Goal: Task Accomplishment & Management: Complete application form

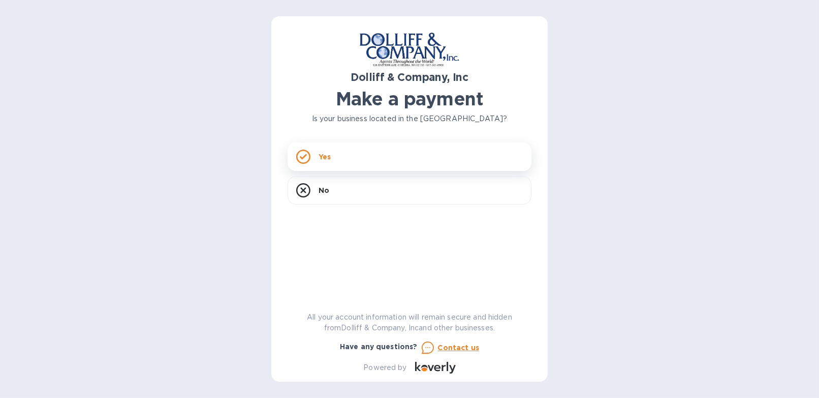
click at [337, 163] on div "Yes" at bounding box center [410, 156] width 244 height 28
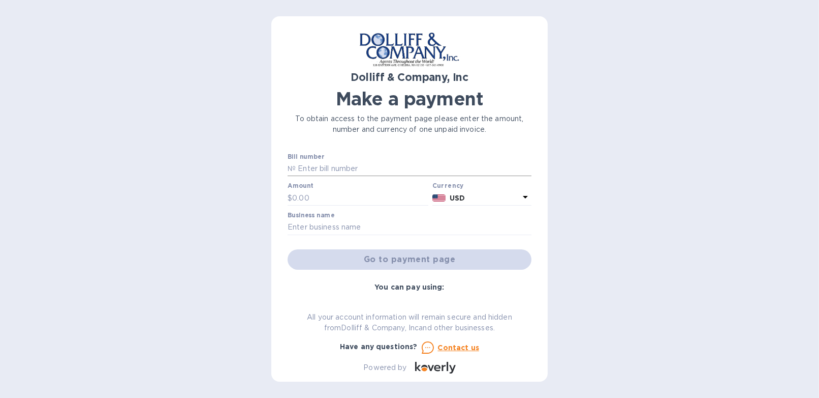
click at [335, 171] on input "text" at bounding box center [414, 168] width 236 height 15
type input "877703"
type input "17,038.55"
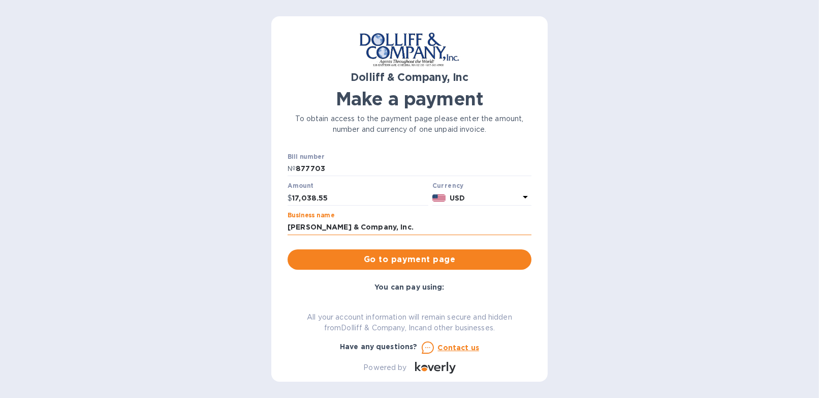
drag, startPoint x: 355, startPoint y: 229, endPoint x: 414, endPoint y: 231, distance: 59.5
click at [414, 231] on input "[PERSON_NAME] & Company, Inc." at bounding box center [410, 227] width 244 height 15
type input "[PERSON_NAME] & Co."
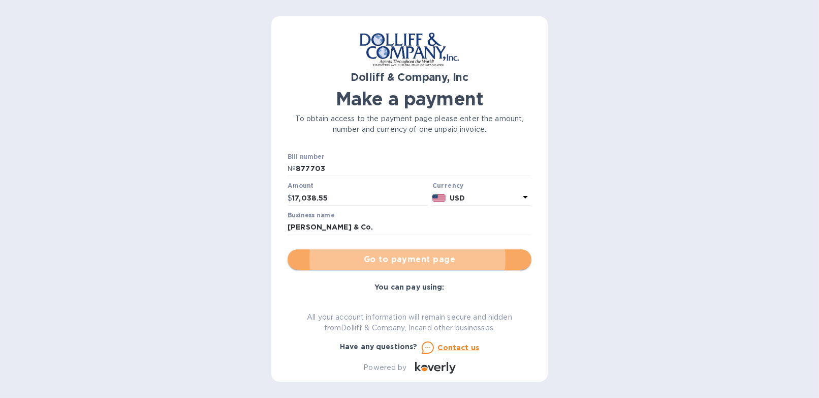
click at [421, 259] on span "Go to payment page" at bounding box center [410, 259] width 228 height 12
